Goal: Task Accomplishment & Management: Manage account settings

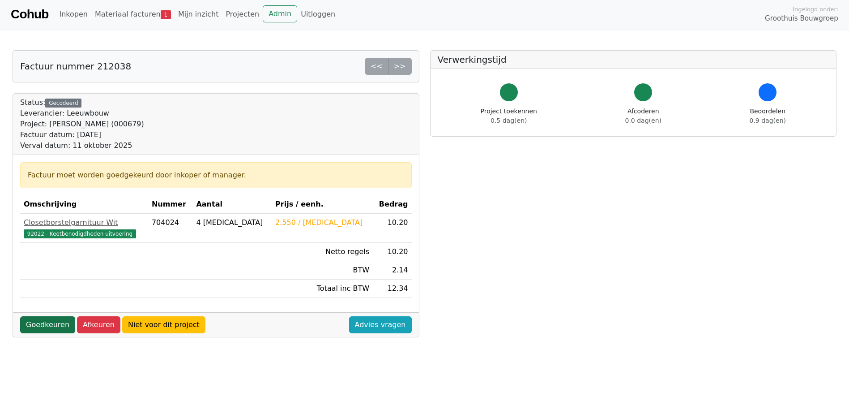
click at [34, 321] on link "Goedkeuren" at bounding box center [47, 324] width 55 height 17
click at [38, 322] on link "Goedkeuren" at bounding box center [47, 324] width 55 height 17
